Goal: Information Seeking & Learning: Learn about a topic

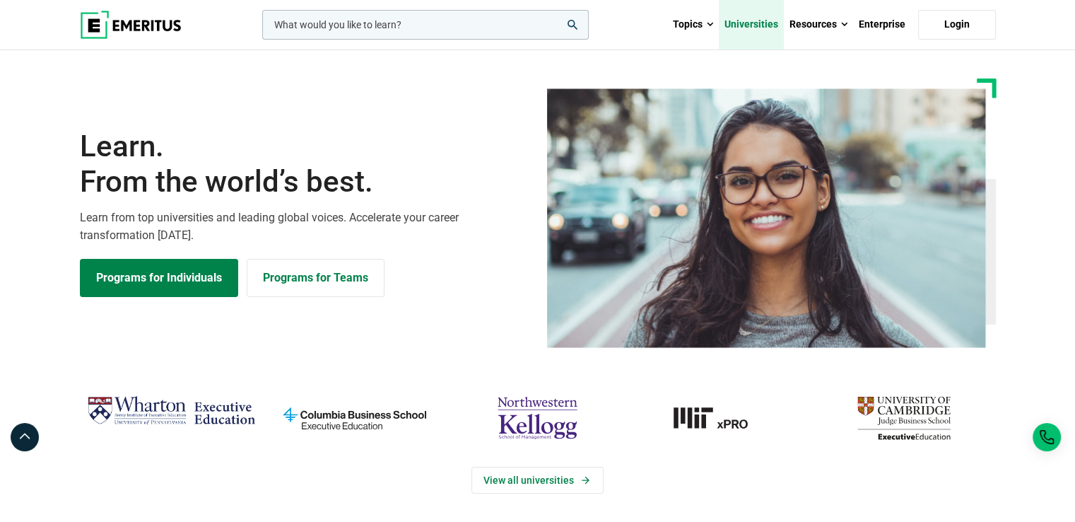
click at [756, 21] on link "Universities" at bounding box center [751, 24] width 65 height 49
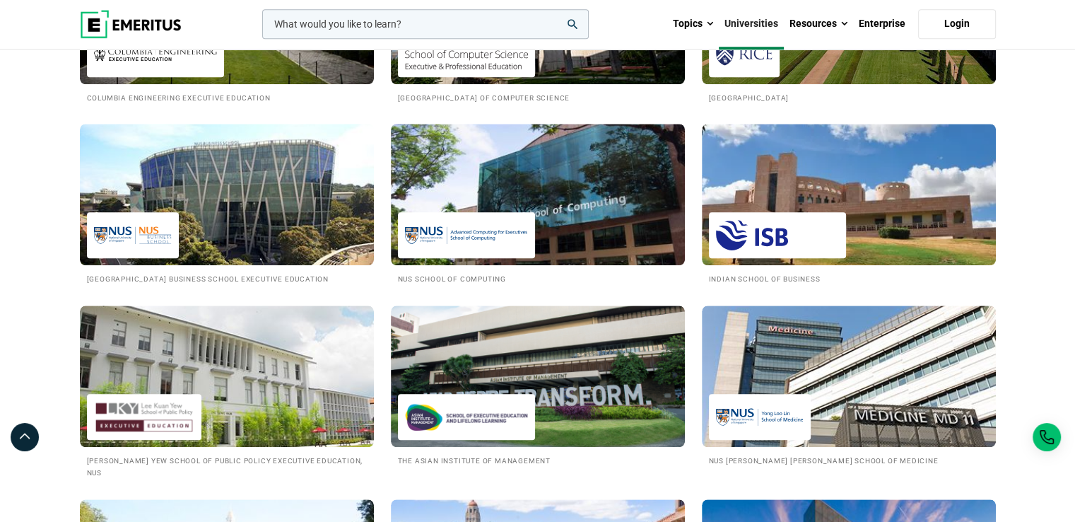
scroll to position [1305, 0]
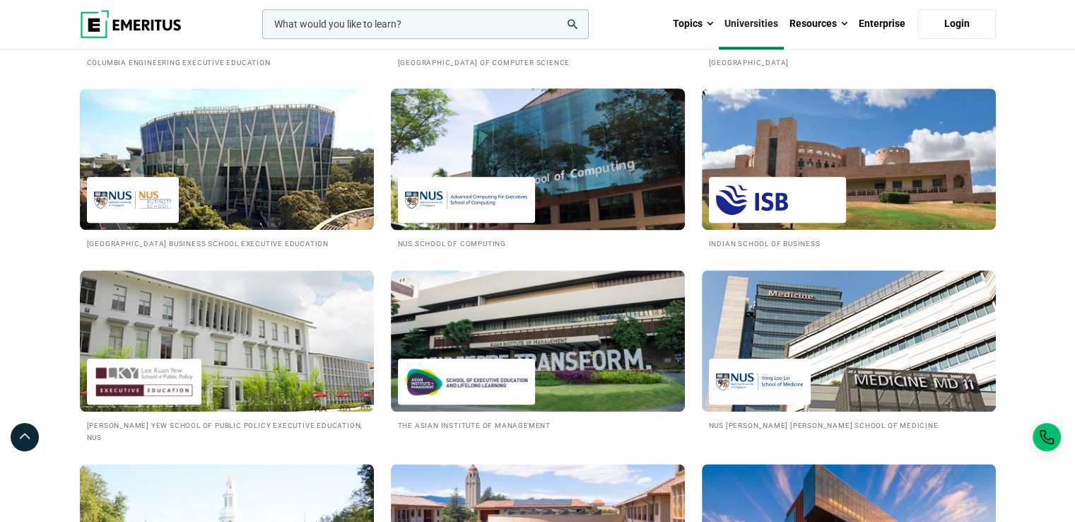
click at [558, 186] on img at bounding box center [538, 159] width 324 height 156
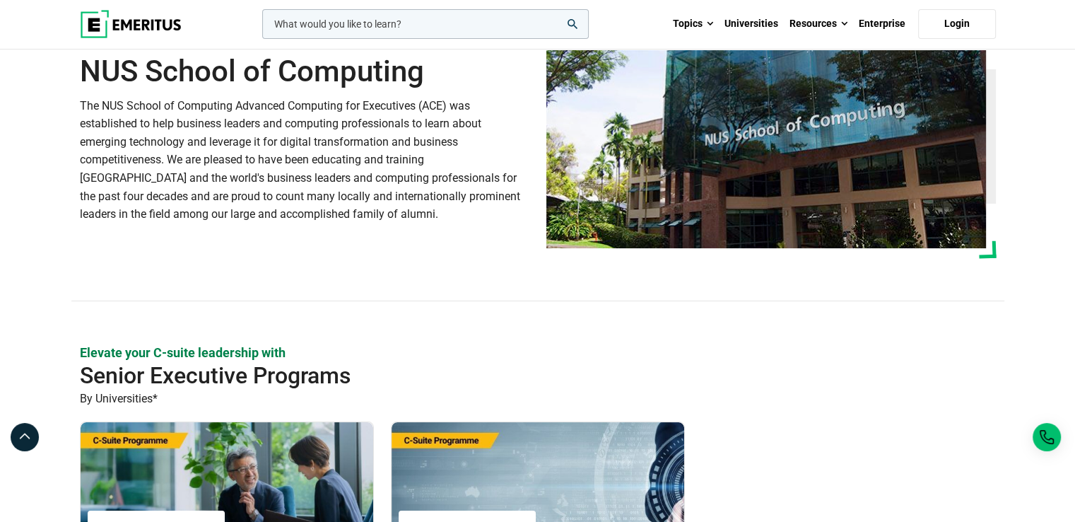
scroll to position [122, 0]
